Goal: Task Accomplishment & Management: Use online tool/utility

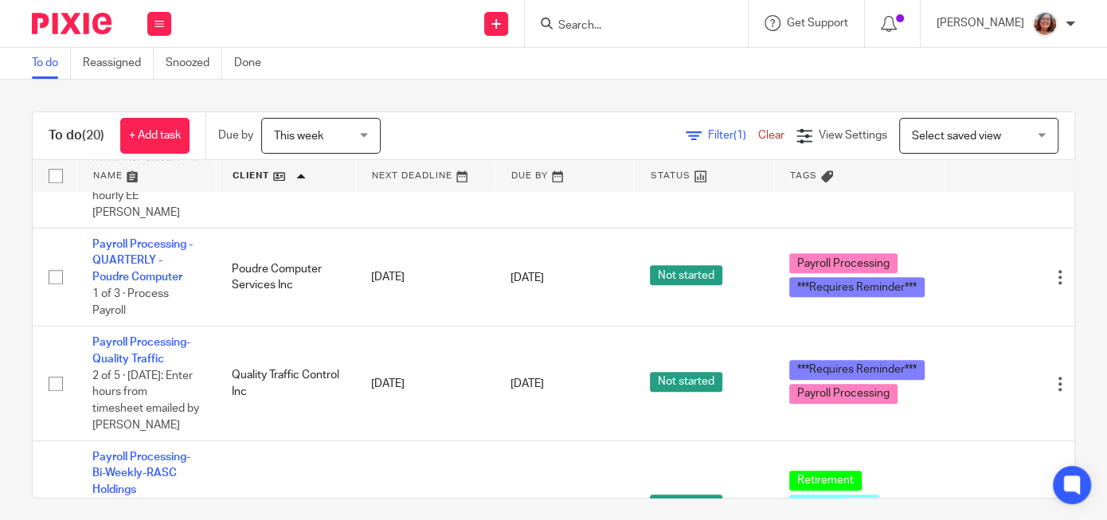
scroll to position [1293, 0]
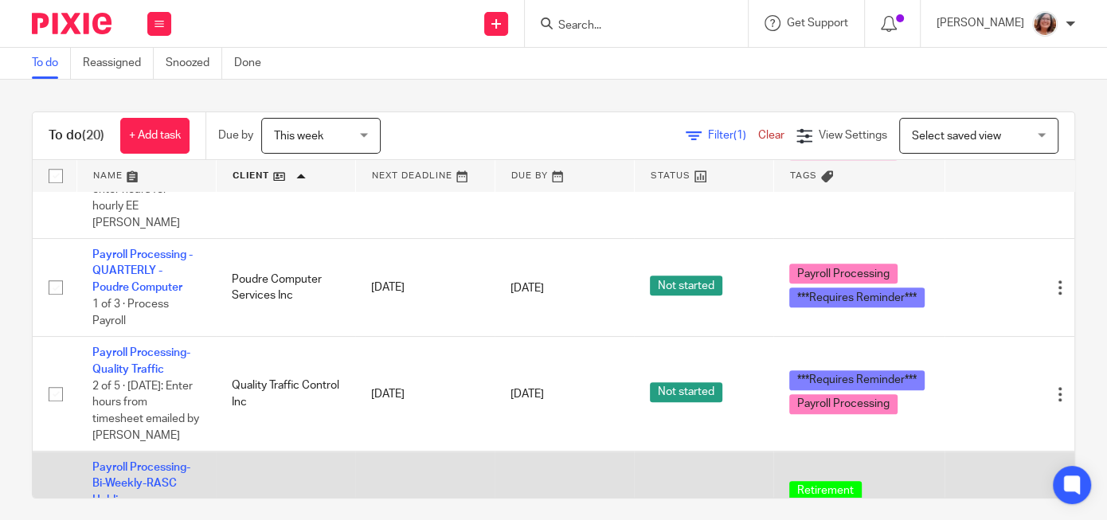
click at [126, 451] on td "Payroll Processing-Bi-Weekly-RASC Holdings 0 of 7 · Bob Schneider submits hours…" at bounding box center [145, 516] width 139 height 131
click at [128, 462] on link "Payroll Processing-Bi-Weekly-RASC Holdings" at bounding box center [141, 484] width 98 height 44
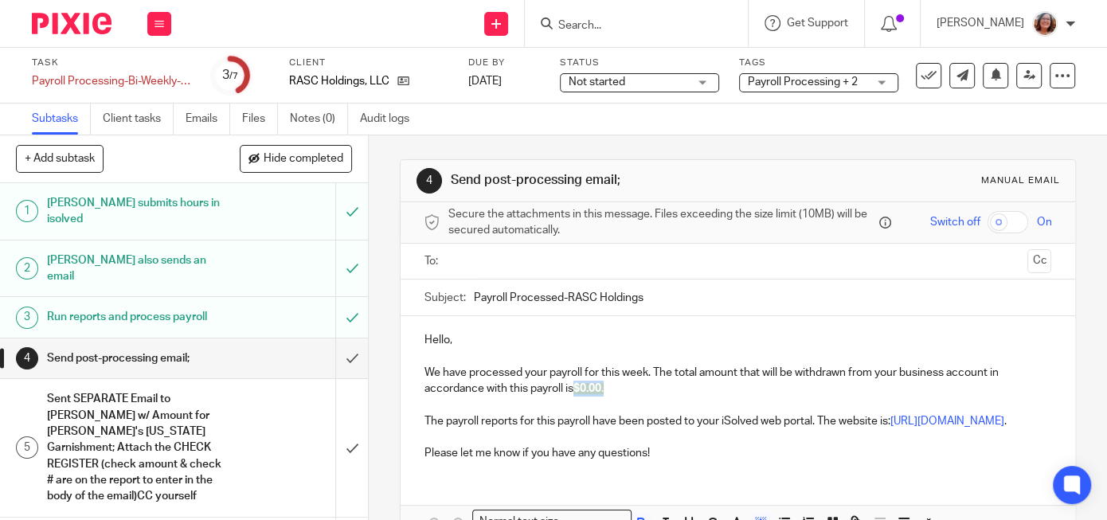
drag, startPoint x: 612, startPoint y: 390, endPoint x: 578, endPoint y: 391, distance: 34.2
click at [578, 391] on p "We have processed your payroll for this week. The total amount that will be wit…" at bounding box center [737, 381] width 627 height 33
paste div
drag, startPoint x: 636, startPoint y: 385, endPoint x: 663, endPoint y: 398, distance: 29.9
click at [577, 387] on p "We have processed your payroll for this week. The total amount that will be wit…" at bounding box center [737, 381] width 627 height 33
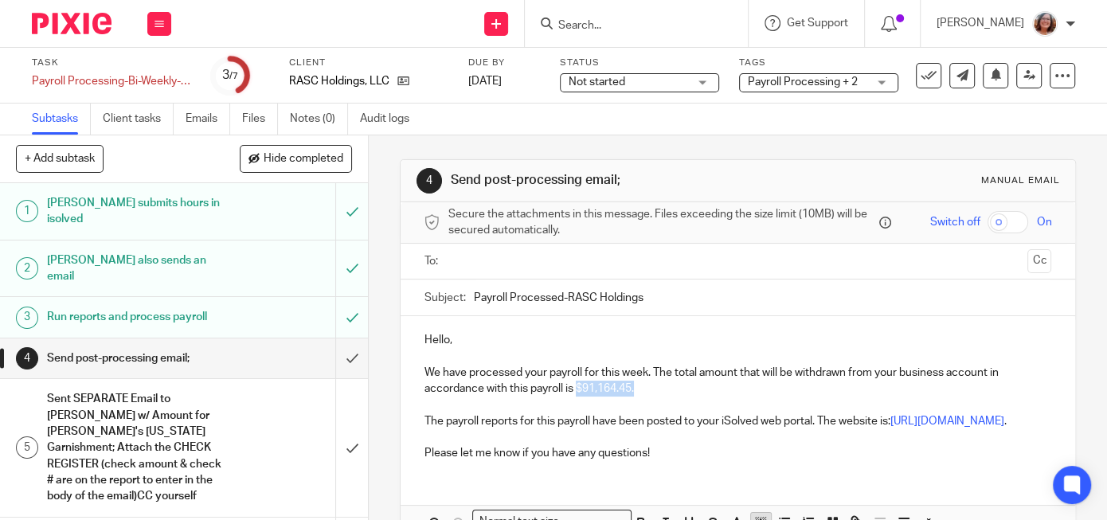
scroll to position [110, 0]
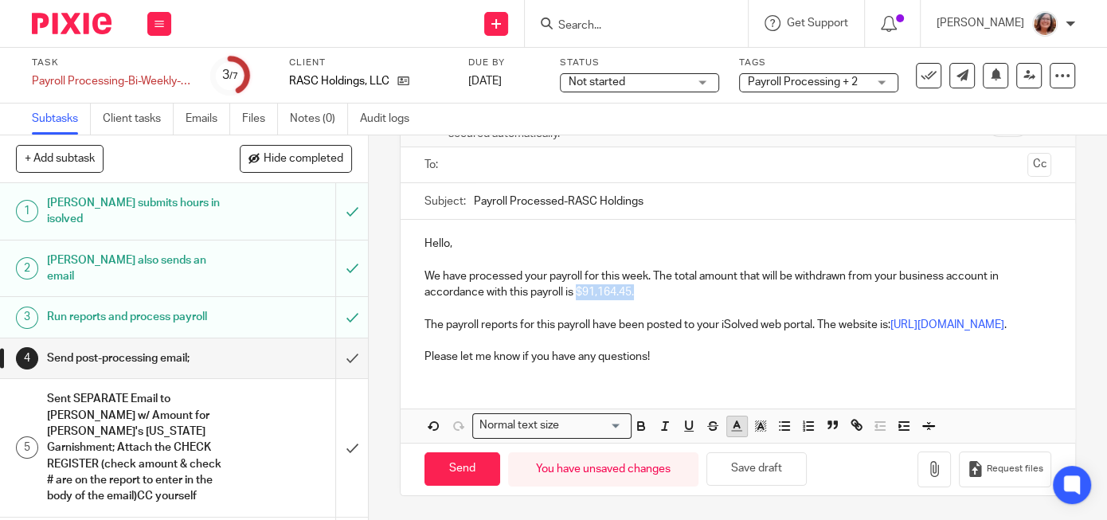
drag, startPoint x: 642, startPoint y: 428, endPoint x: 744, endPoint y: 436, distance: 102.2
click at [643, 428] on icon "button" at bounding box center [641, 426] width 14 height 14
click at [760, 428] on line "button" at bounding box center [761, 428] width 4 height 0
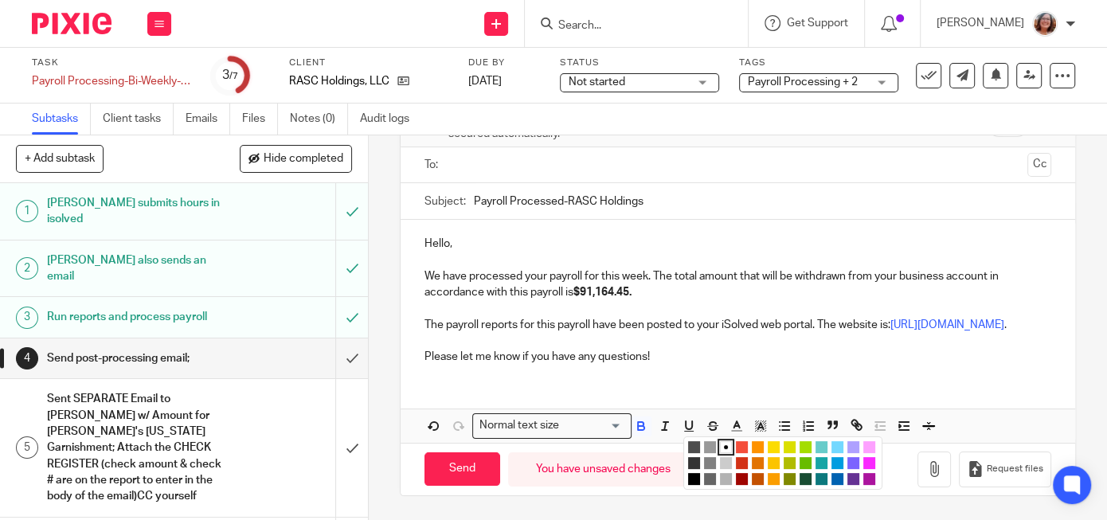
click at [773, 446] on li "color:#FCDC00" at bounding box center [774, 447] width 12 height 12
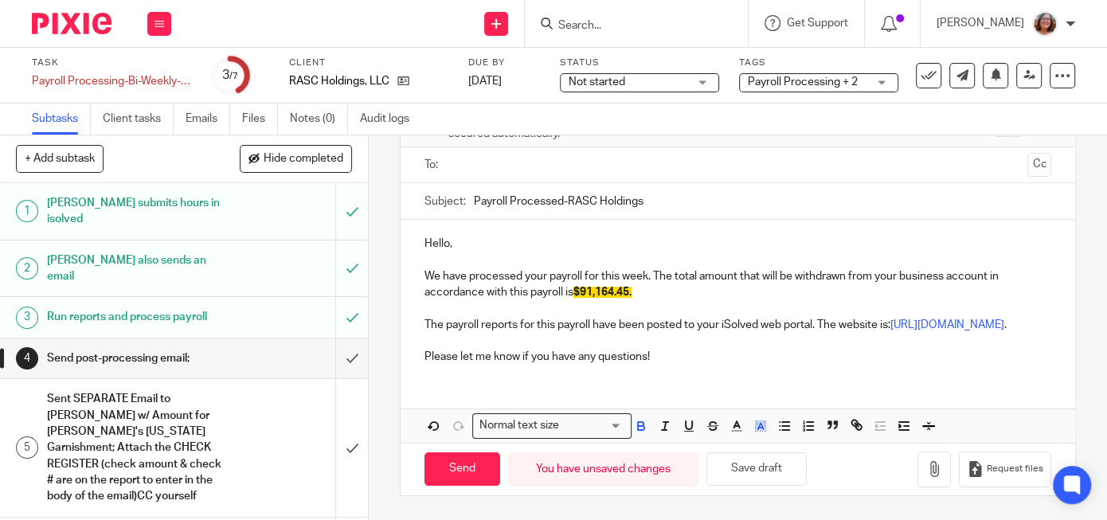
scroll to position [0, 0]
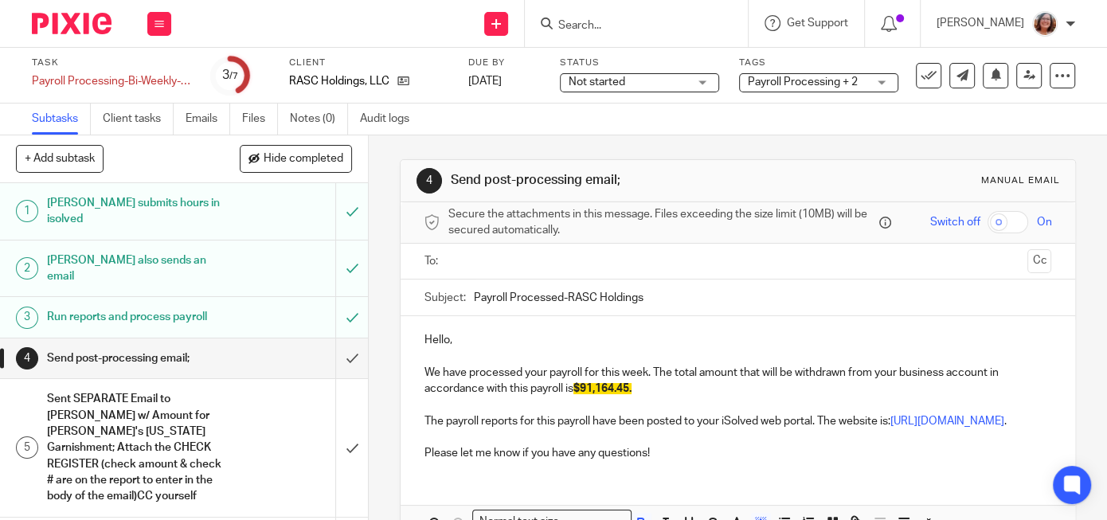
click at [474, 297] on input "Payroll Processed-RASC Holdings" at bounding box center [762, 297] width 577 height 36
type input "9/26/25 Payroll Processed-RASC Holdings"
click at [496, 260] on input "text" at bounding box center [737, 261] width 567 height 18
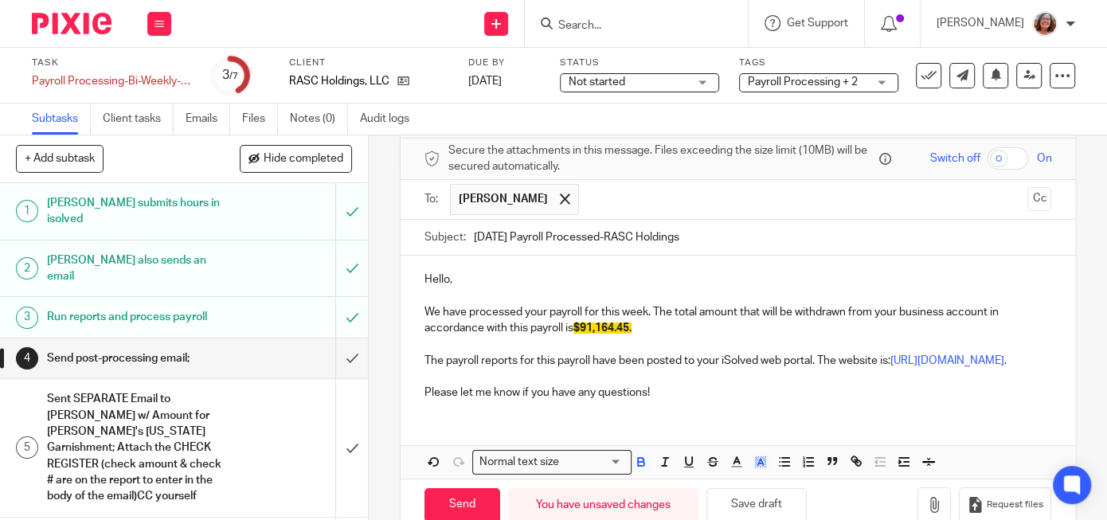
scroll to position [113, 0]
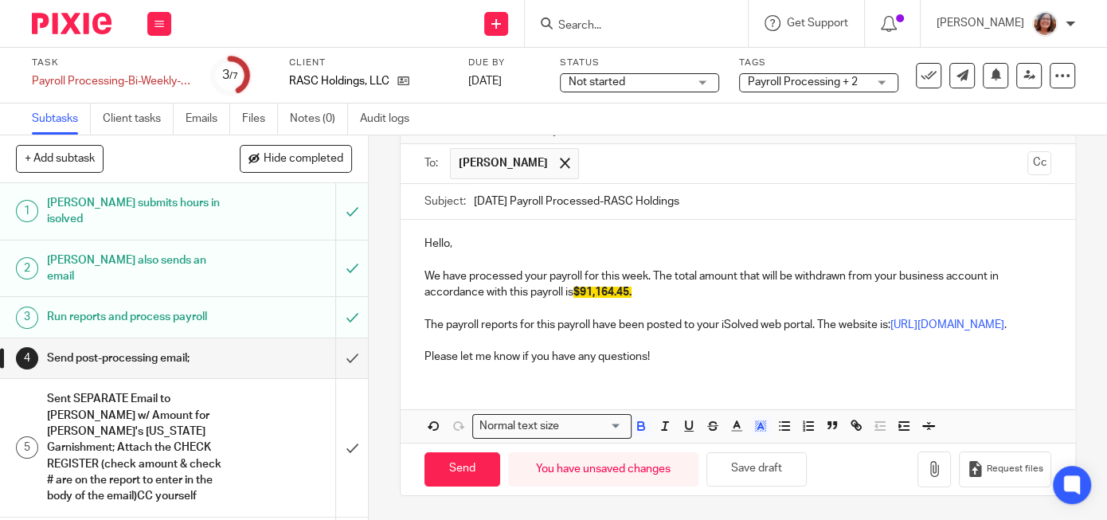
click at [659, 358] on p "Please let me know if you have any questions!" at bounding box center [737, 349] width 627 height 33
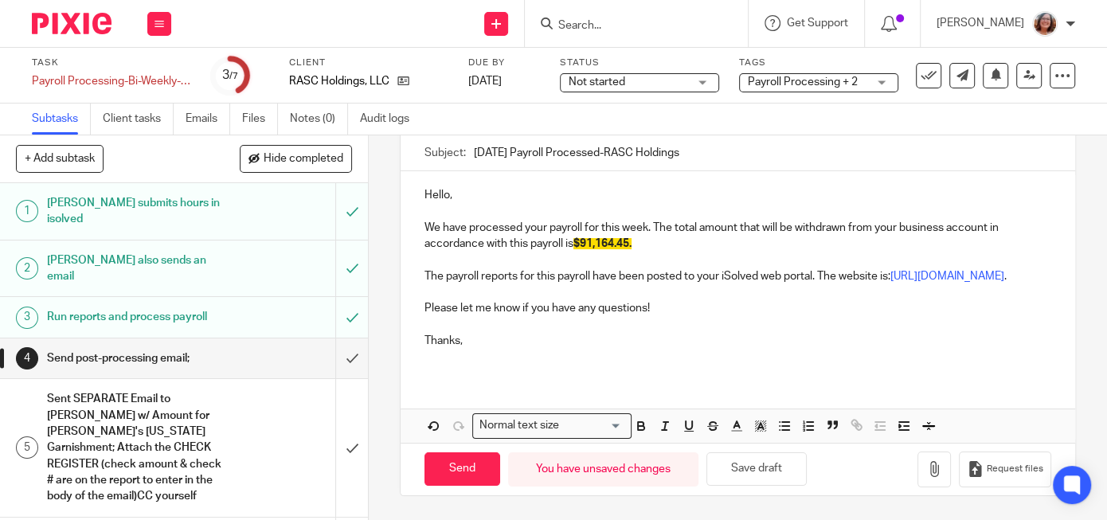
scroll to position [162, 0]
click at [479, 465] on input "Send" at bounding box center [462, 469] width 76 height 34
type input "Sent"
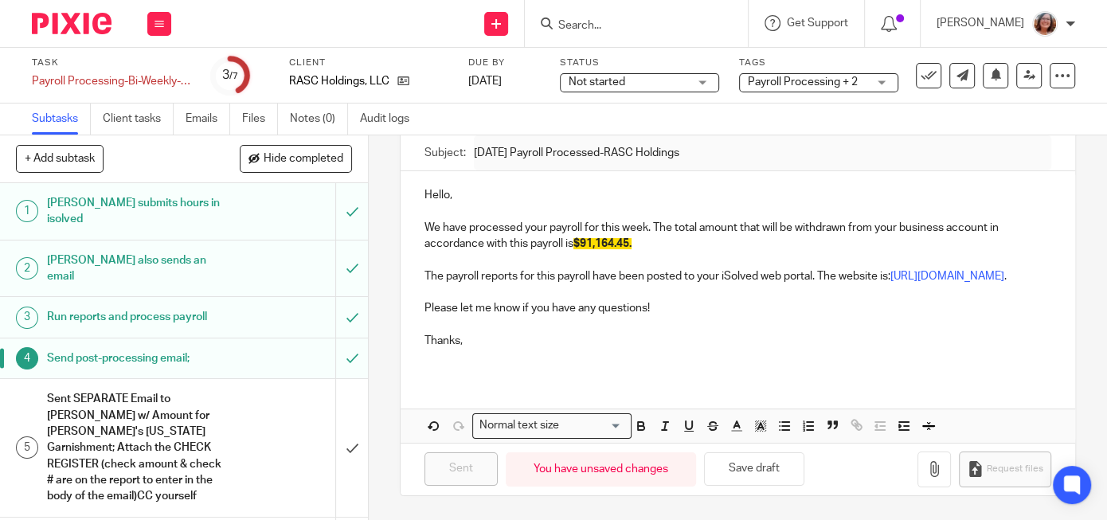
click at [159, 415] on h1 "Sent SEPARATE Email to Bob w/ Amount for Jessica M's Nevada Garnishment; Attach…" at bounding box center [138, 448] width 182 height 122
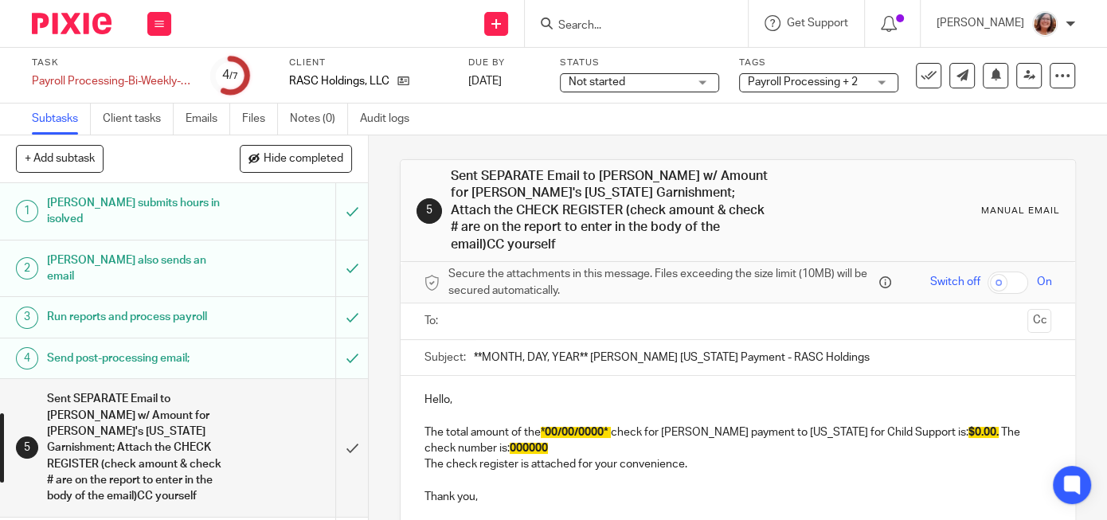
click at [503, 312] on input "text" at bounding box center [737, 321] width 567 height 18
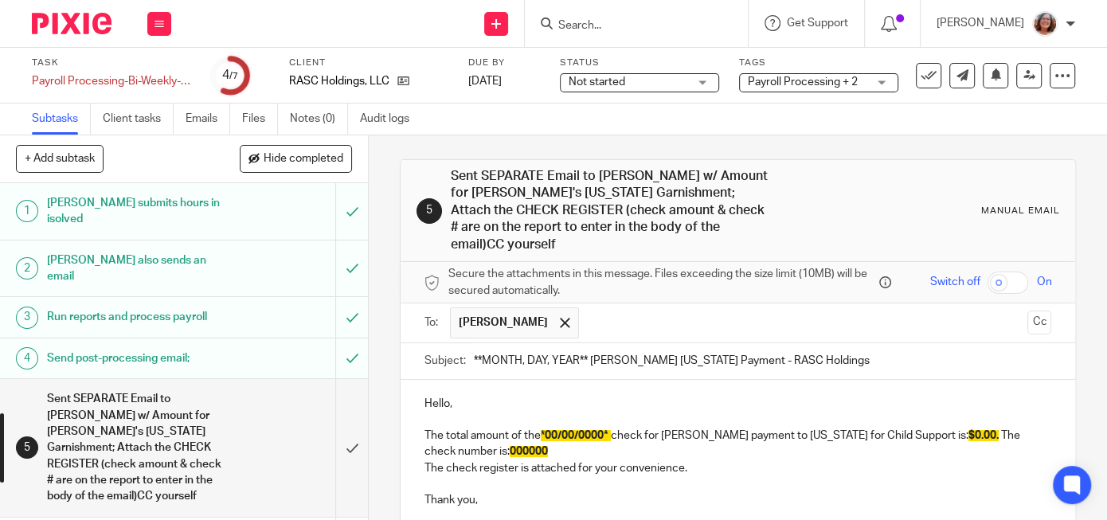
drag, startPoint x: 584, startPoint y: 338, endPoint x: 444, endPoint y: 342, distance: 140.2
click at [474, 343] on input "**MONTH, DAY, YEAR** Jessica Mackie Nevada Payment - RASC Holdings" at bounding box center [762, 361] width 577 height 36
type input "September 26, 2025 Jessica Mackie Nevada Payment - RASC Holdings"
drag, startPoint x: 615, startPoint y: 412, endPoint x: 545, endPoint y: 420, distance: 71.2
click at [545, 428] on p "The total amount of the * 00/00/0000* check for Jessica Mackie's payment to Nev…" at bounding box center [737, 444] width 627 height 33
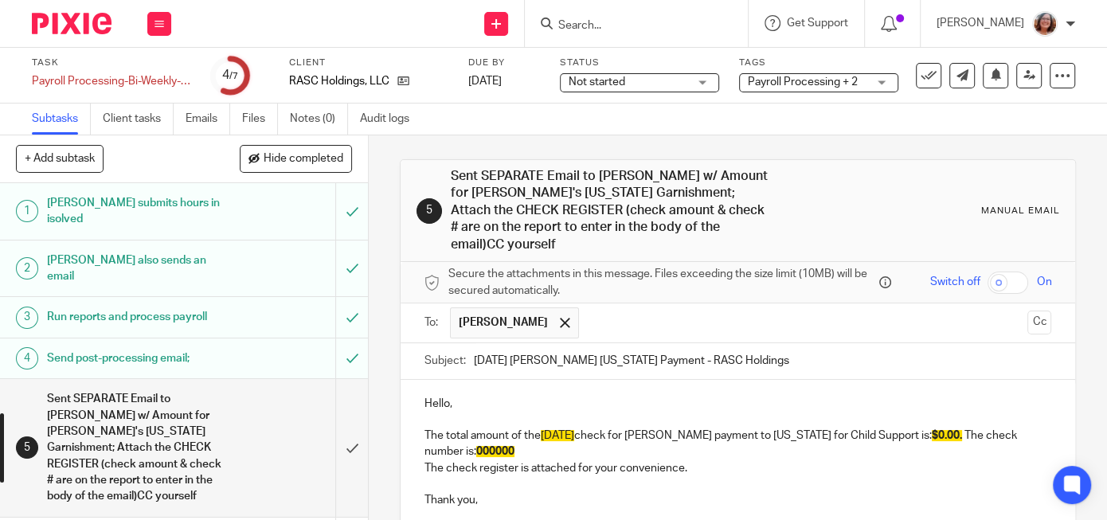
drag, startPoint x: 596, startPoint y: 416, endPoint x: 544, endPoint y: 420, distance: 52.7
click at [544, 430] on span "9/26/2025" at bounding box center [557, 435] width 33 height 11
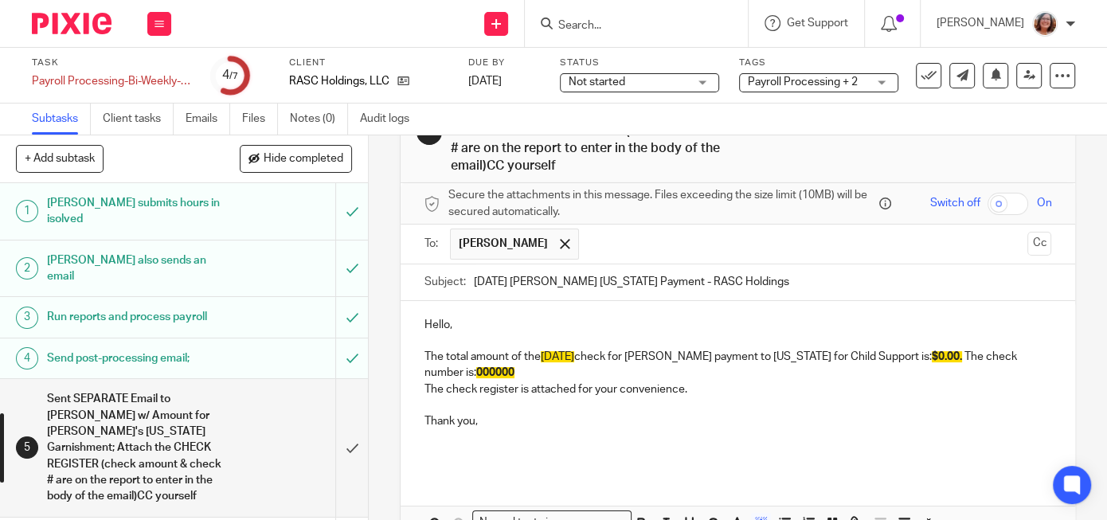
scroll to position [155, 0]
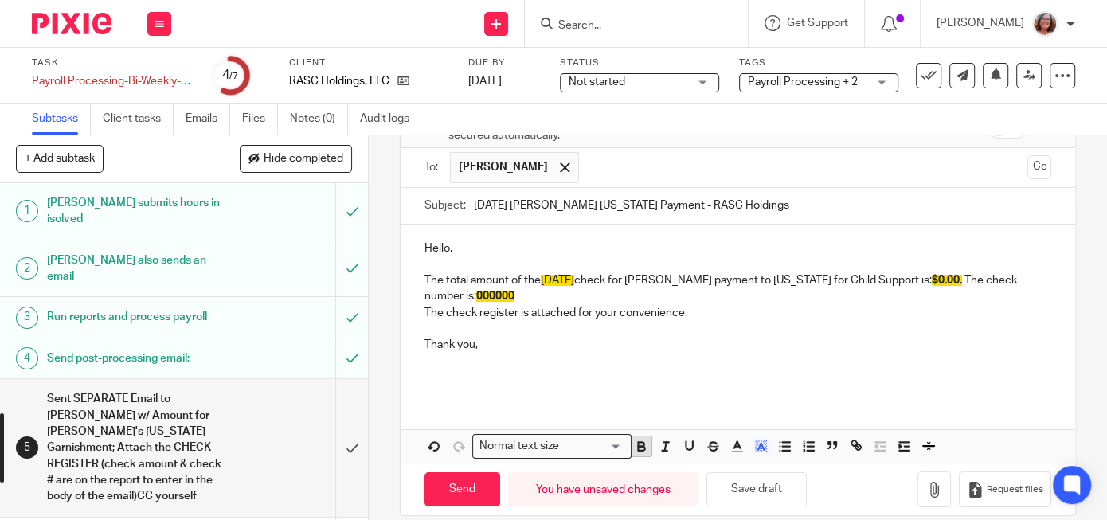
click at [643, 447] on icon "button" at bounding box center [641, 449] width 6 height 4
drag, startPoint x: 967, startPoint y: 260, endPoint x: 946, endPoint y: 260, distance: 20.7
click at [946, 275] on span "$0.00." at bounding box center [951, 280] width 30 height 11
drag, startPoint x: 518, startPoint y: 276, endPoint x: 479, endPoint y: 279, distance: 39.1
click at [479, 279] on p "The total amount of the 9/26/2025 check for Jessica Mackie's payment to Nevada …" at bounding box center [737, 288] width 627 height 33
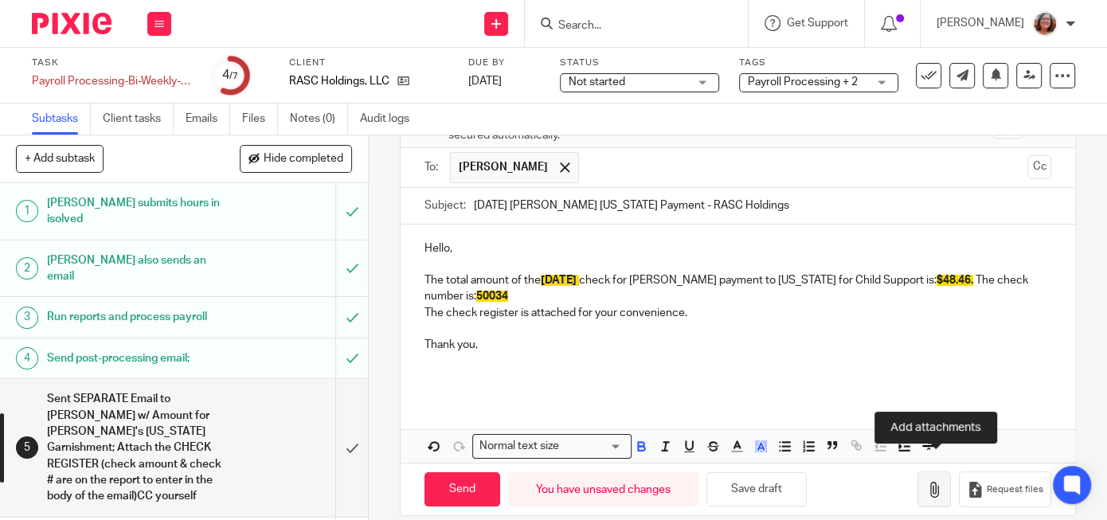
click at [946, 473] on button "button" at bounding box center [933, 489] width 33 height 36
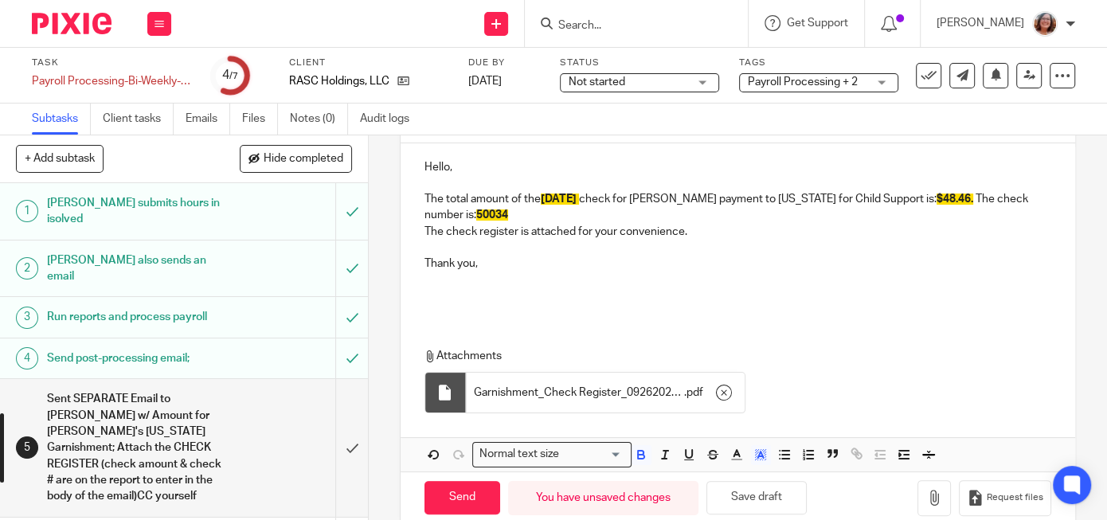
scroll to position [245, 0]
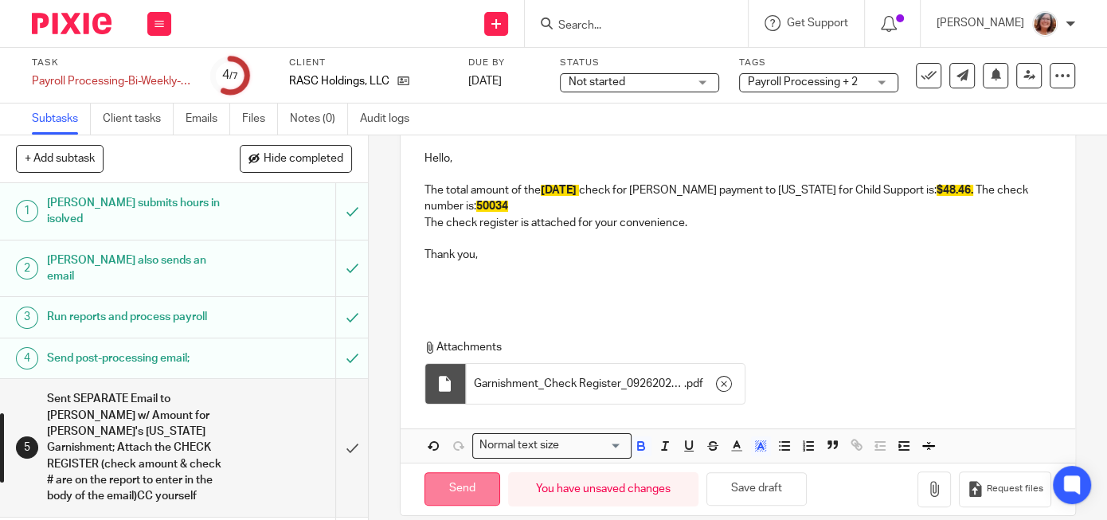
click at [463, 472] on input "Send" at bounding box center [462, 489] width 76 height 34
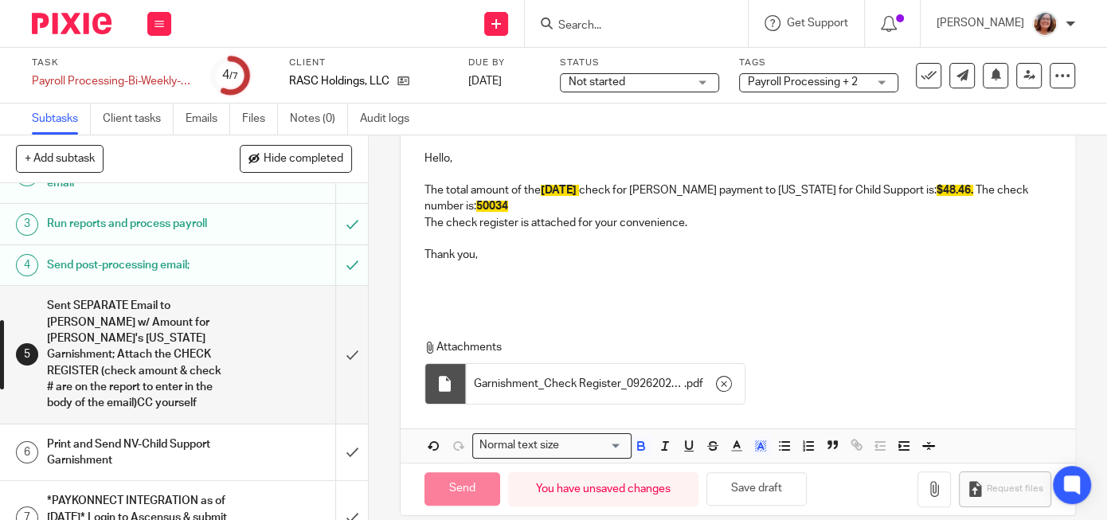
scroll to position [95, 0]
type input "Sent"
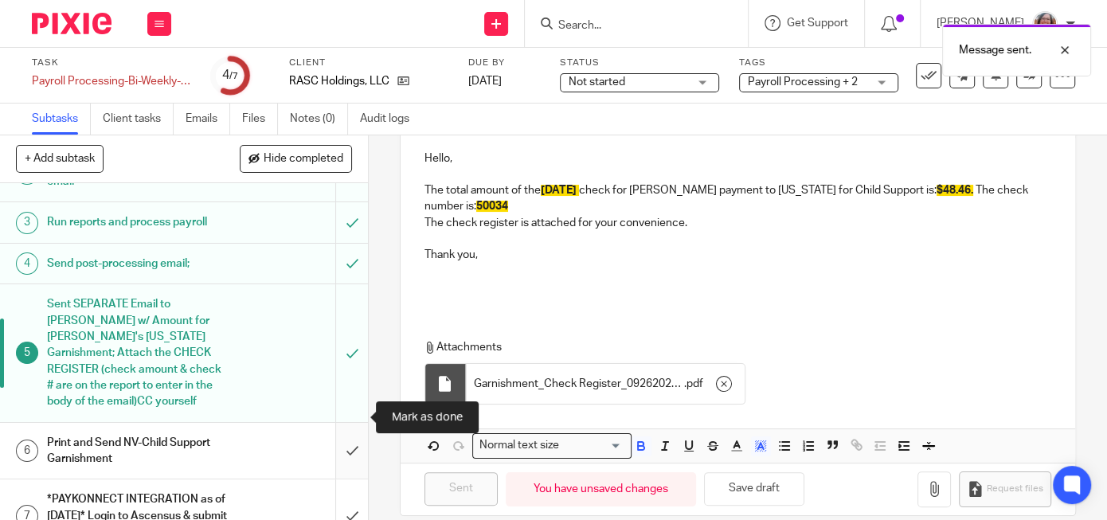
click at [354, 423] on input "submit" at bounding box center [184, 451] width 368 height 57
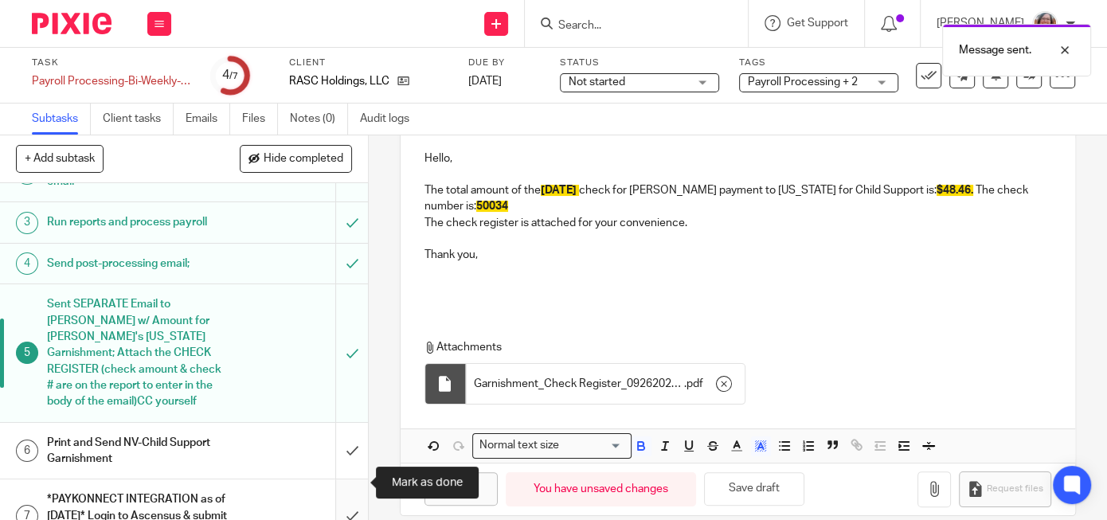
click at [349, 479] on input "submit" at bounding box center [184, 515] width 368 height 72
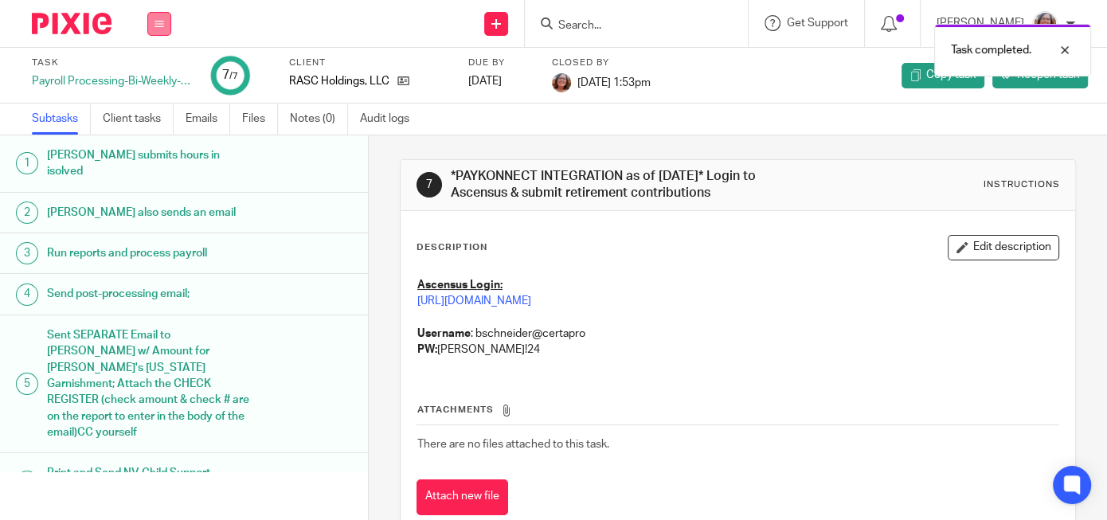
click at [158, 19] on icon at bounding box center [159, 24] width 10 height 10
click at [152, 71] on link "Work" at bounding box center [152, 73] width 28 height 11
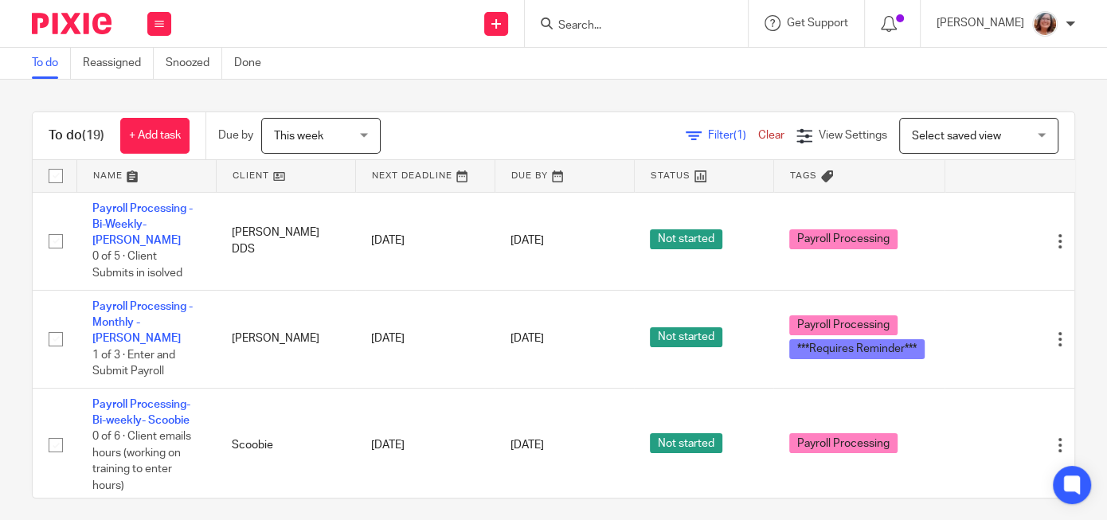
click at [256, 178] on link at bounding box center [286, 176] width 139 height 32
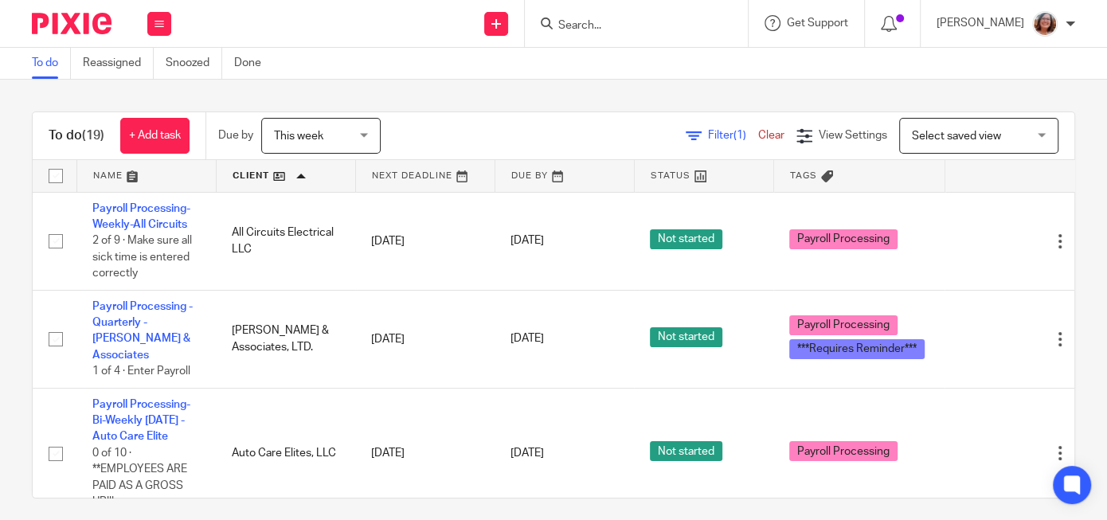
scroll to position [1665, 0]
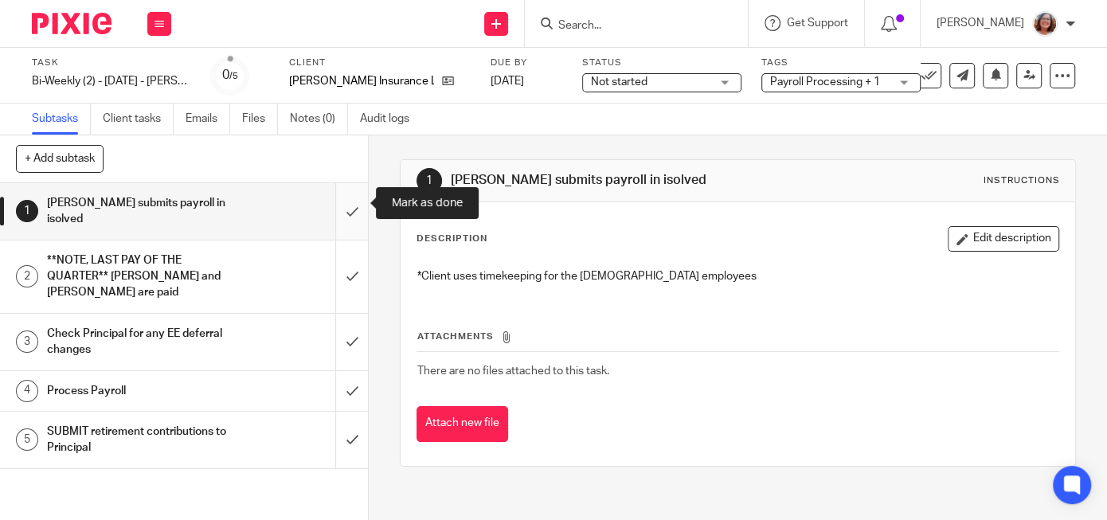
click at [350, 202] on input "submit" at bounding box center [184, 211] width 368 height 57
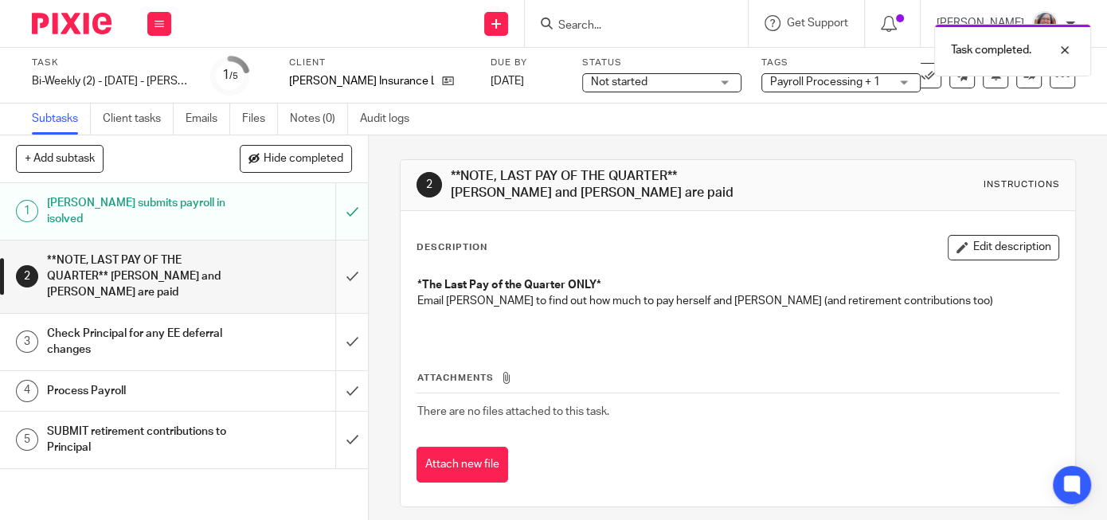
click at [351, 252] on input "submit" at bounding box center [184, 276] width 368 height 72
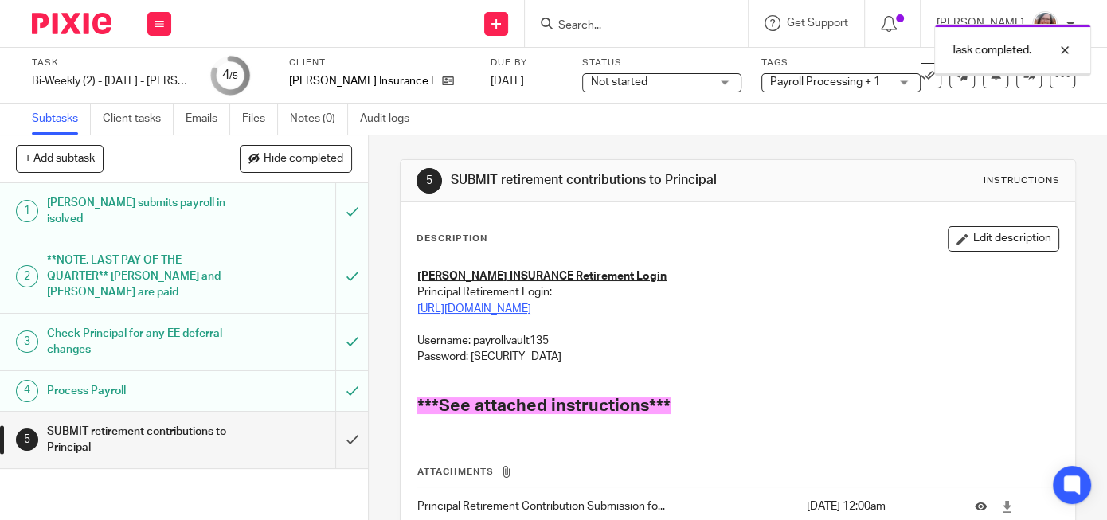
click at [531, 309] on link "[URL][DOMAIN_NAME]" at bounding box center [474, 308] width 114 height 11
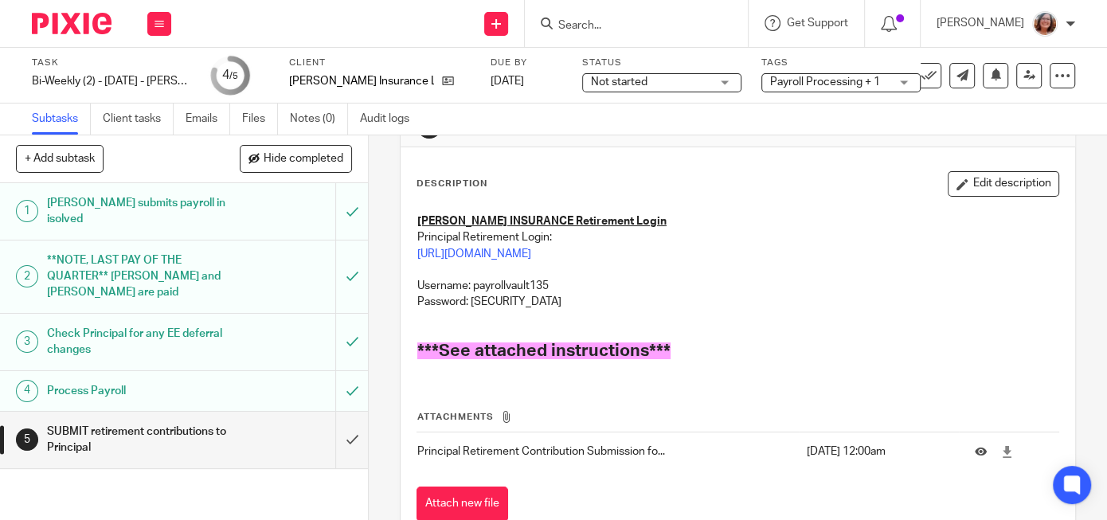
scroll to position [29, 0]
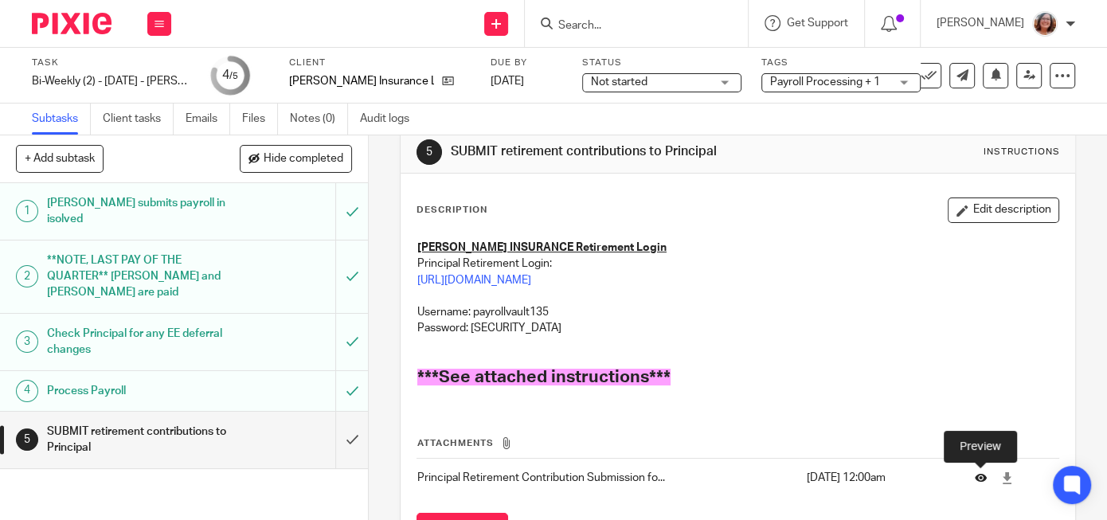
click at [983, 476] on icon at bounding box center [981, 477] width 12 height 12
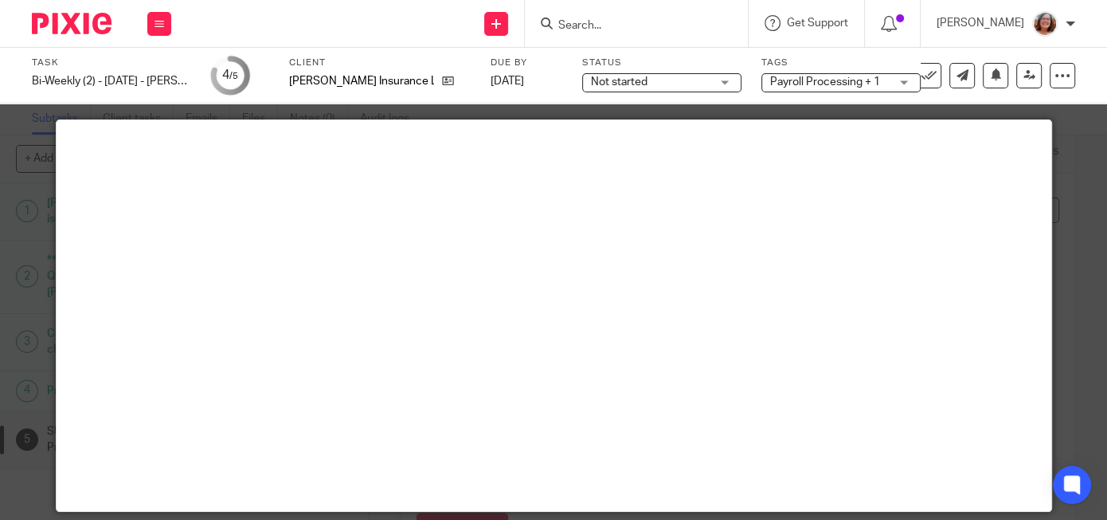
click at [1079, 265] on div at bounding box center [553, 260] width 1107 height 520
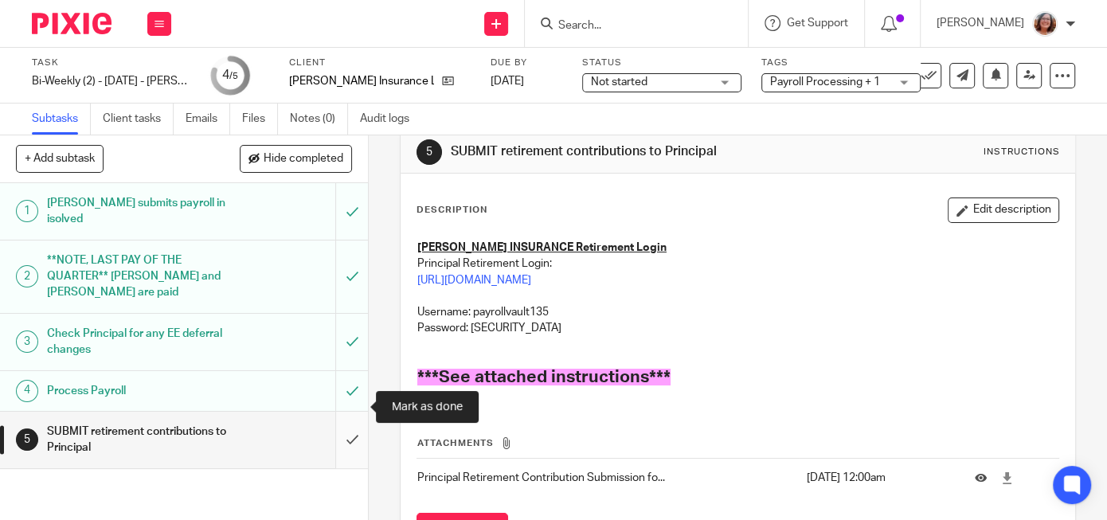
click at [355, 412] on input "submit" at bounding box center [184, 440] width 368 height 57
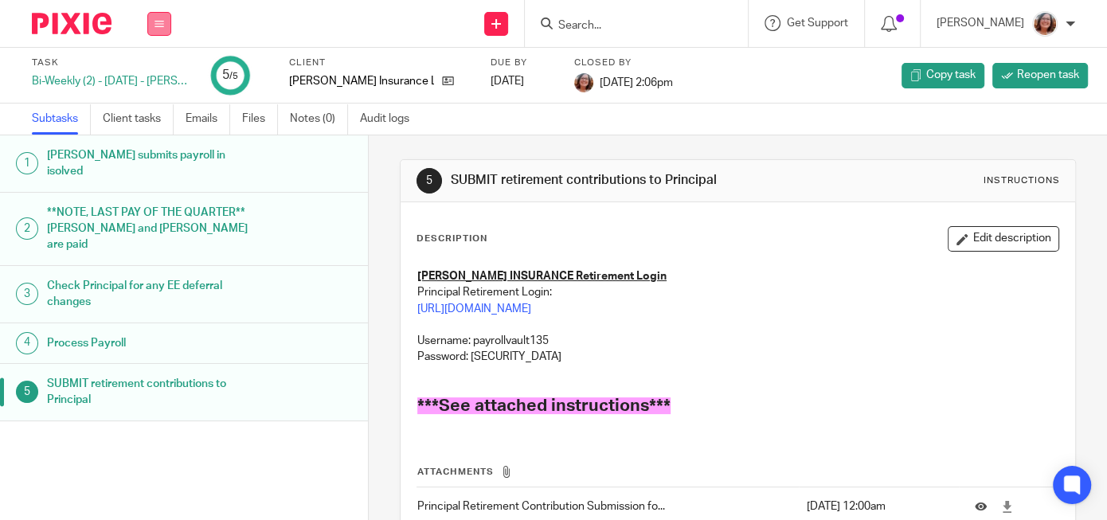
click at [154, 24] on button at bounding box center [159, 24] width 24 height 24
click at [158, 73] on link "Work" at bounding box center [152, 73] width 28 height 11
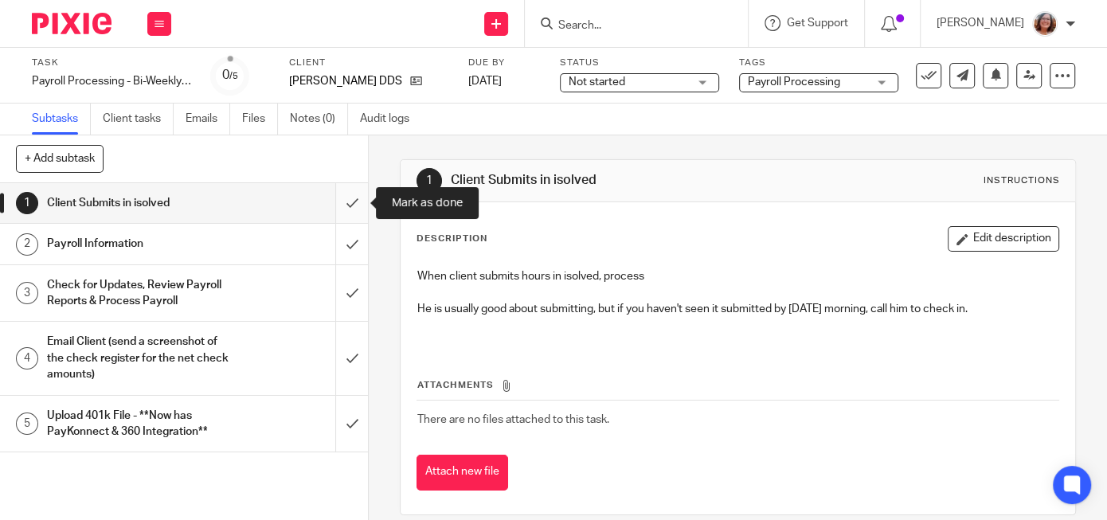
click at [350, 201] on input "submit" at bounding box center [184, 203] width 368 height 40
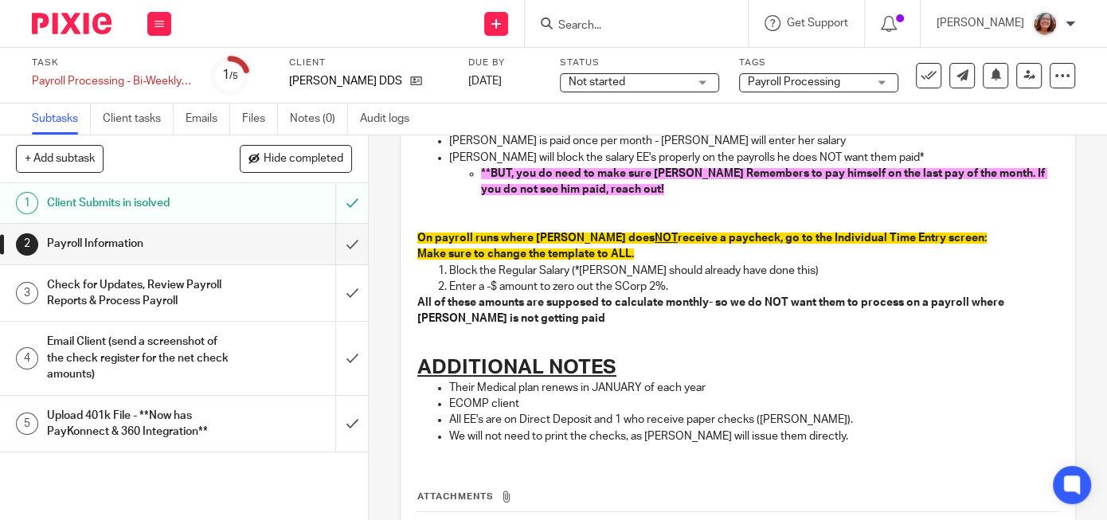
scroll to position [225, 0]
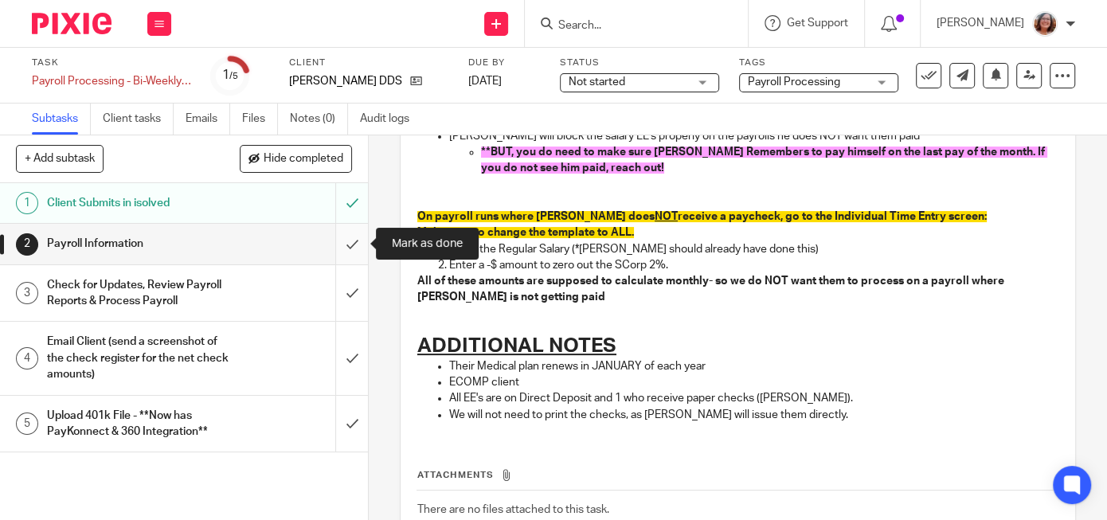
click at [352, 244] on input "submit" at bounding box center [184, 244] width 368 height 40
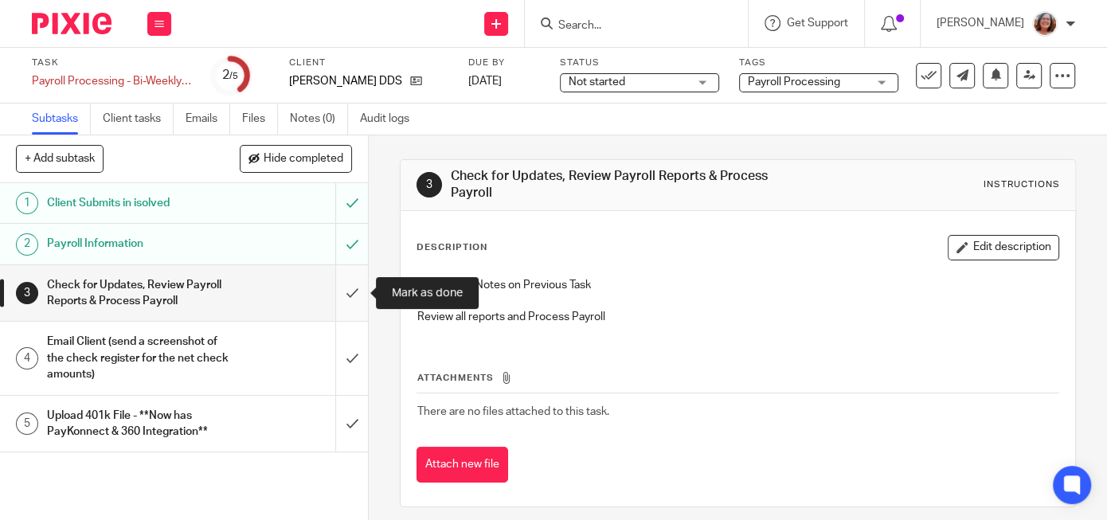
click at [356, 299] on input "submit" at bounding box center [184, 293] width 368 height 57
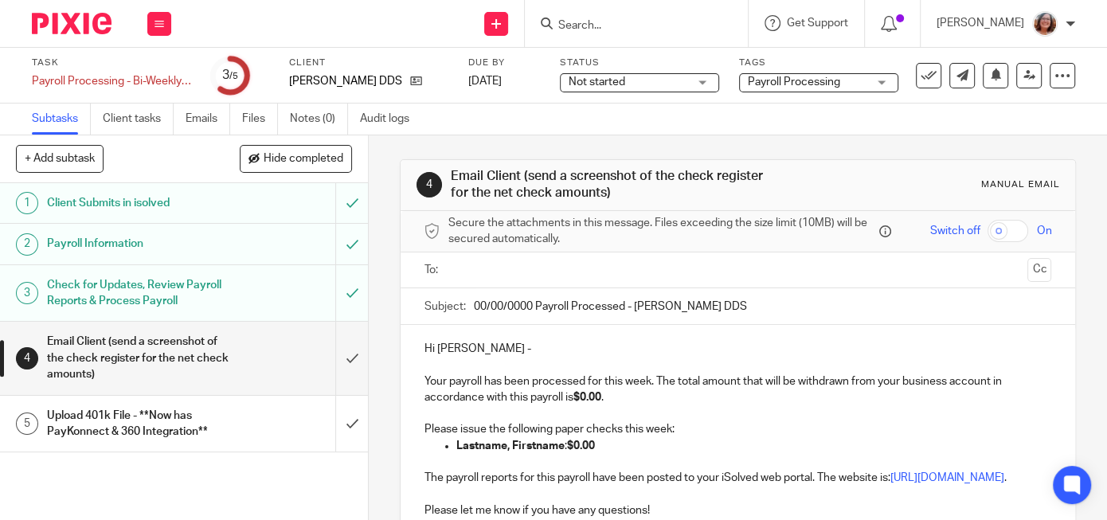
drag, startPoint x: 533, startPoint y: 303, endPoint x: 430, endPoint y: 303, distance: 102.7
click at [474, 303] on input "00/00/0000 Payroll Processed - [PERSON_NAME] DDS" at bounding box center [762, 306] width 577 height 36
type input "[DATE] Payroll Processed - [PERSON_NAME] DDS"
drag, startPoint x: 604, startPoint y: 393, endPoint x: 580, endPoint y: 392, distance: 24.7
click at [580, 392] on strong "$0.00" at bounding box center [587, 397] width 28 height 11
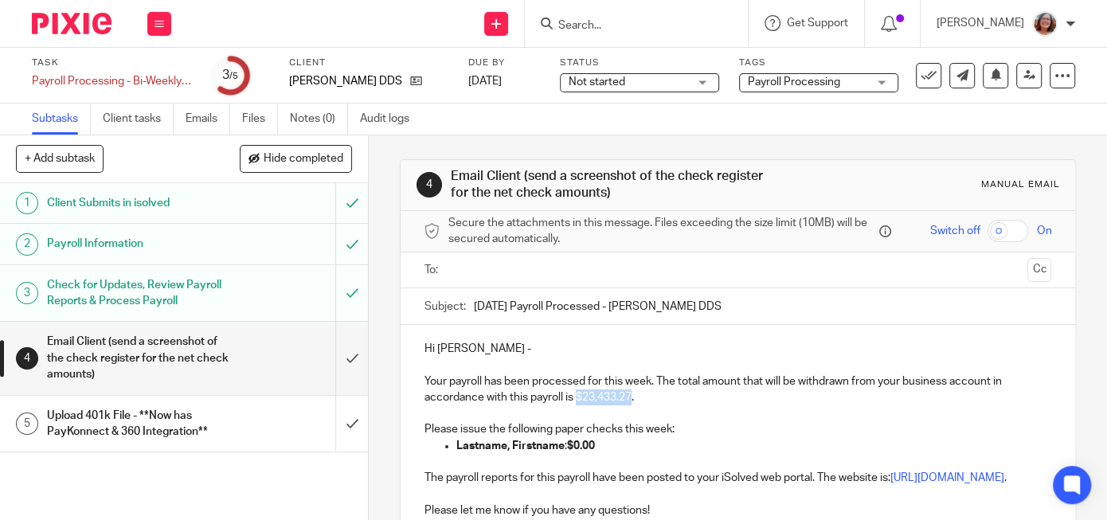
drag, startPoint x: 632, startPoint y: 393, endPoint x: 580, endPoint y: 393, distance: 52.6
click at [580, 393] on p "Your payroll has been processed for this week. The total amount that will be wi…" at bounding box center [737, 381] width 627 height 49
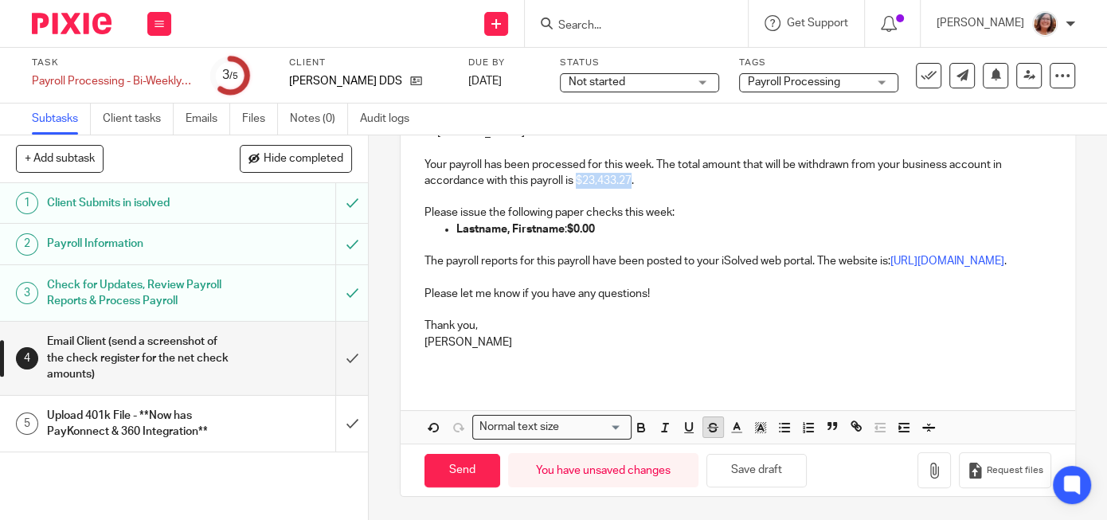
scroll to position [225, 0]
click at [639, 434] on icon "button" at bounding box center [641, 427] width 14 height 14
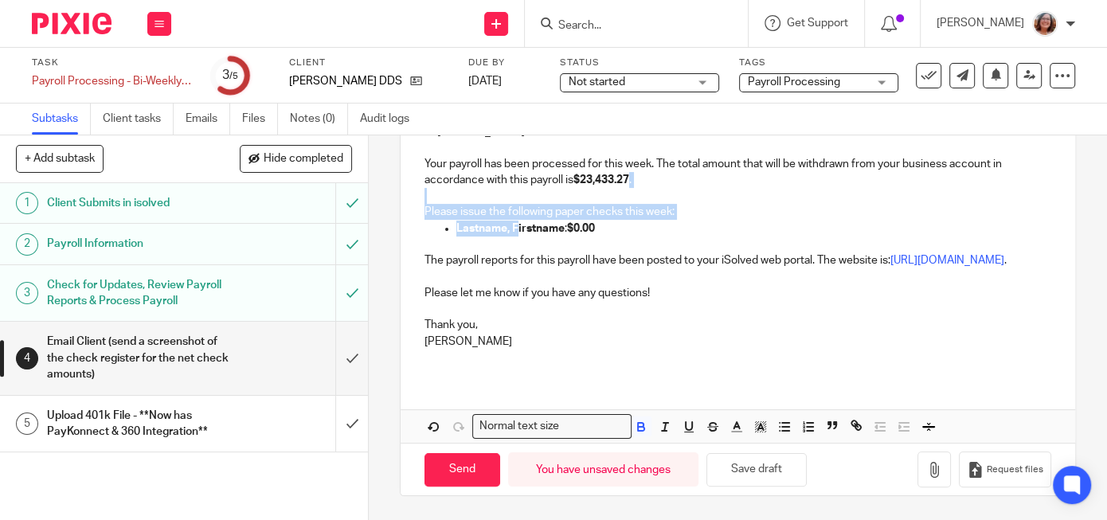
drag, startPoint x: 612, startPoint y: 218, endPoint x: 517, endPoint y: 218, distance: 94.8
click at [517, 221] on p "Lastname, Firstname : $0.00" at bounding box center [753, 229] width 595 height 16
click at [668, 221] on p "Lastname, Firstname : $0.00" at bounding box center [753, 229] width 595 height 16
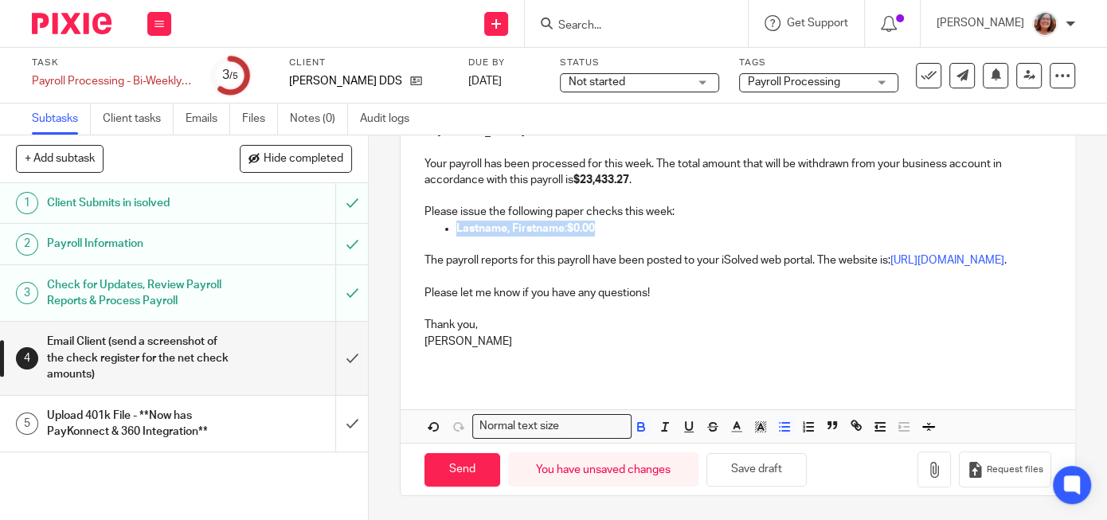
drag, startPoint x: 614, startPoint y: 213, endPoint x: 443, endPoint y: 222, distance: 171.4
click at [443, 222] on ul "Lastname, Firstname : $0.00" at bounding box center [737, 229] width 627 height 16
click at [623, 350] on p "Lindsey" at bounding box center [737, 342] width 627 height 16
click at [443, 221] on p at bounding box center [737, 229] width 627 height 16
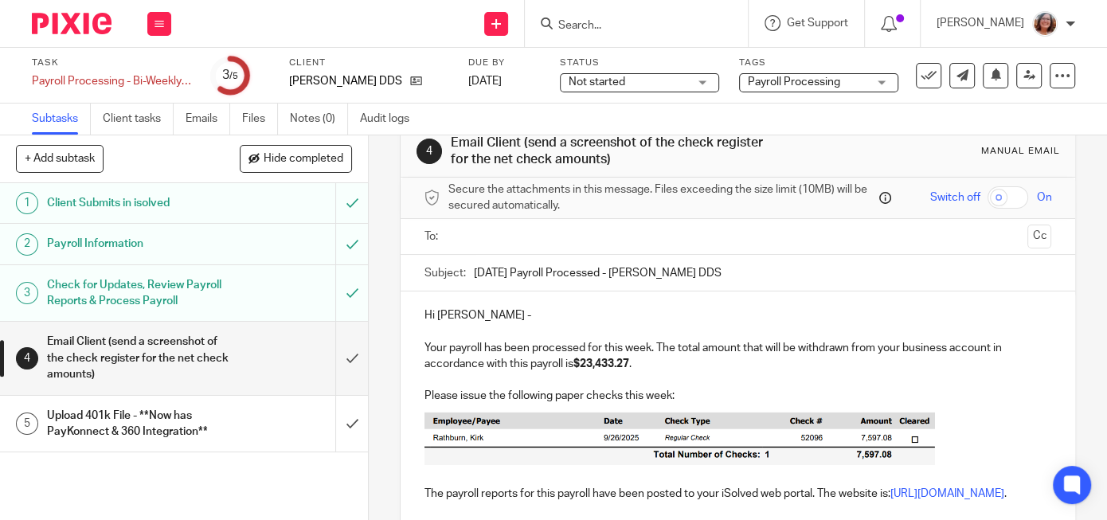
scroll to position [11, 0]
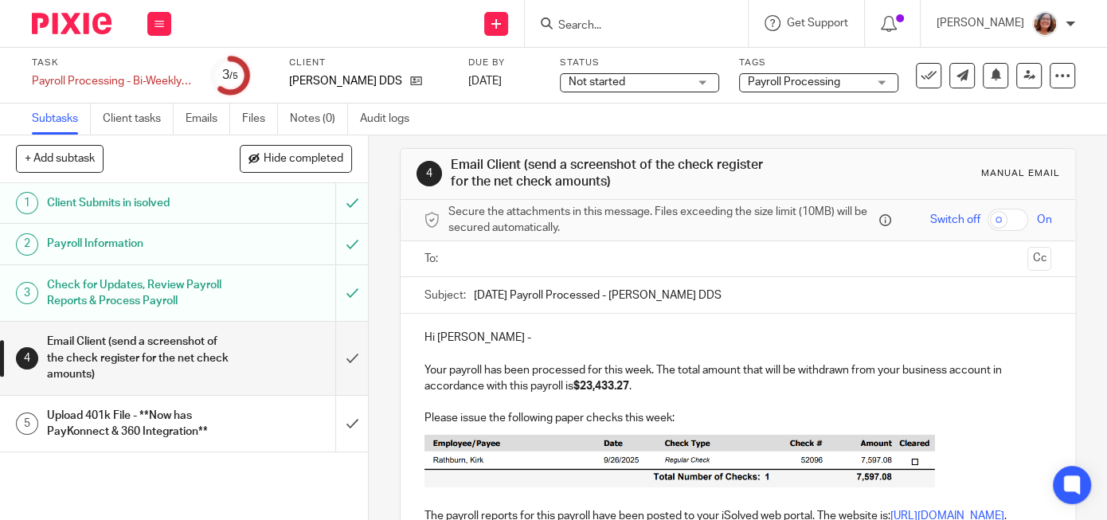
click at [498, 252] on input "text" at bounding box center [737, 259] width 567 height 18
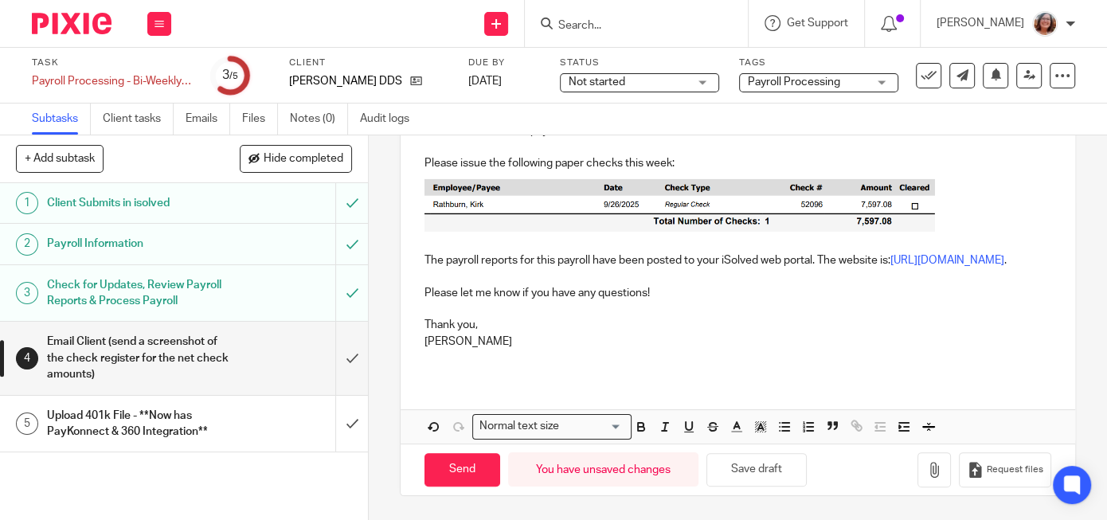
scroll to position [283, 0]
click at [468, 468] on input "Send" at bounding box center [462, 470] width 76 height 34
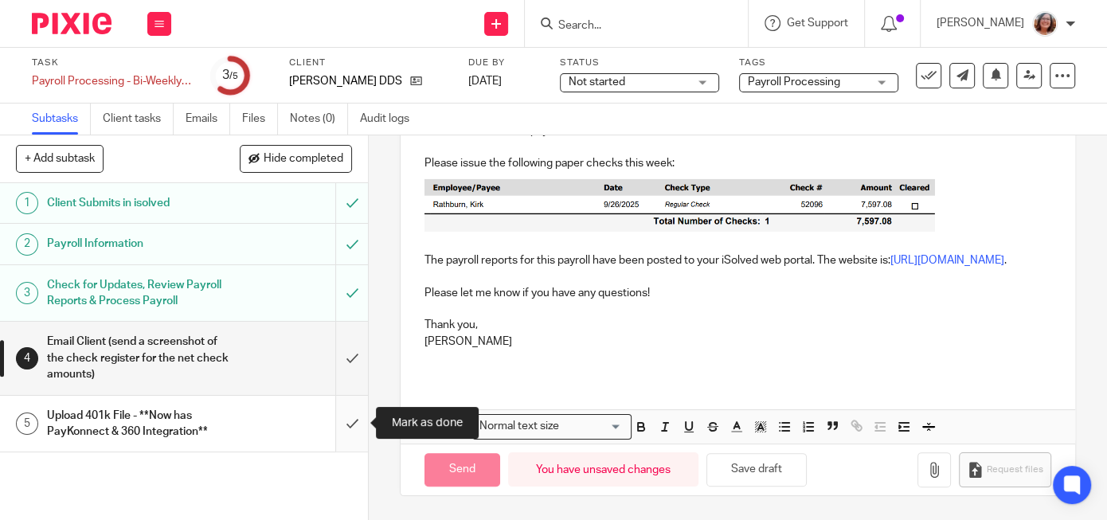
type input "Sent"
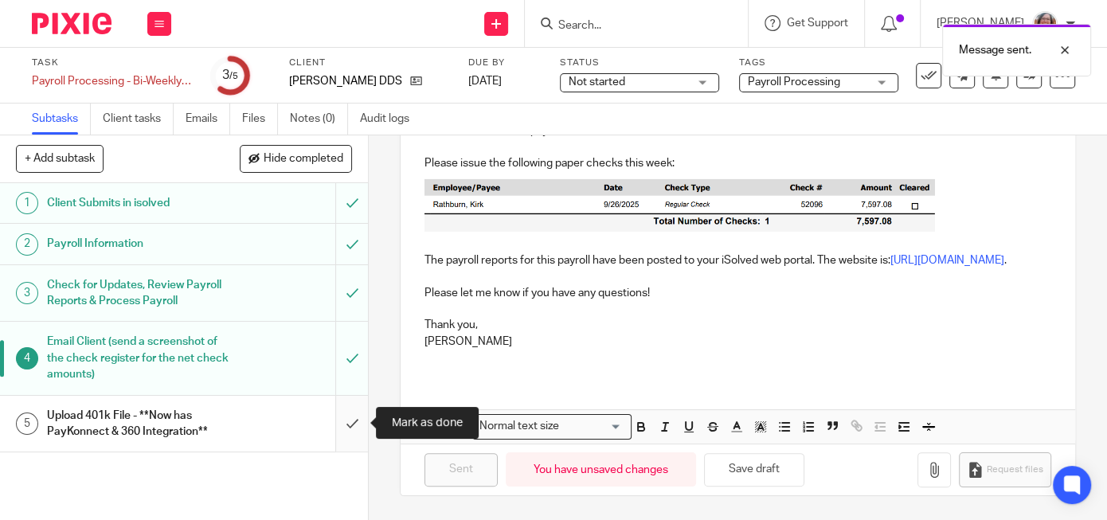
click at [350, 432] on input "submit" at bounding box center [184, 424] width 368 height 57
